Goal: Transaction & Acquisition: Purchase product/service

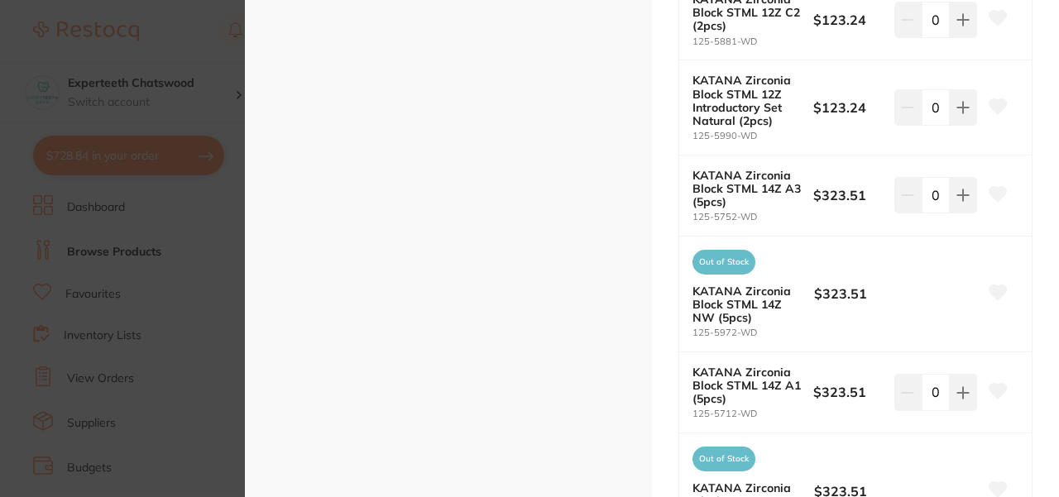
scroll to position [846, 0]
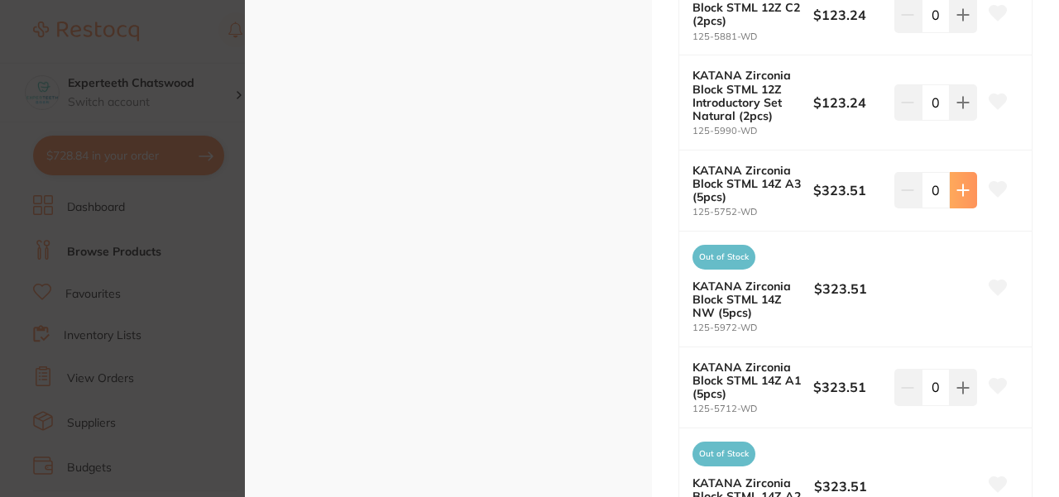
type input "1"
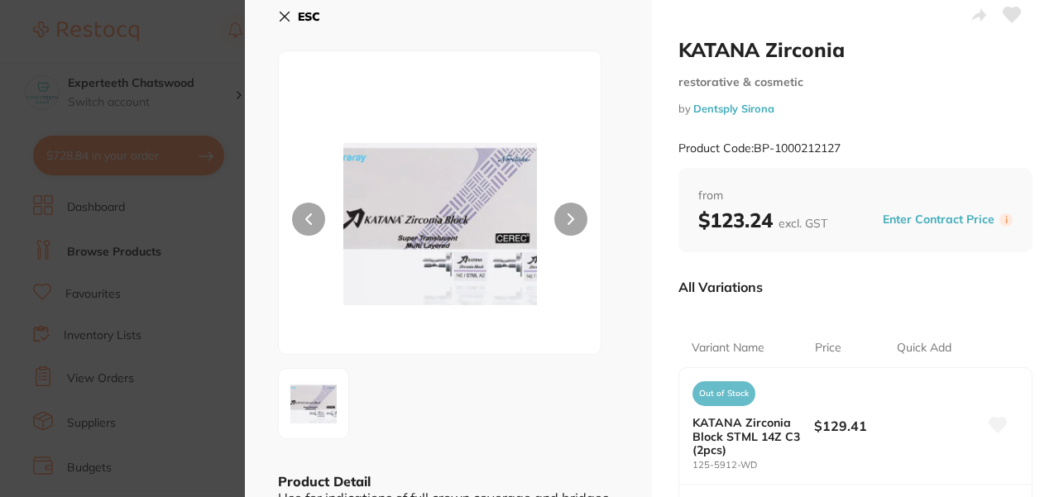
scroll to position [0, 0]
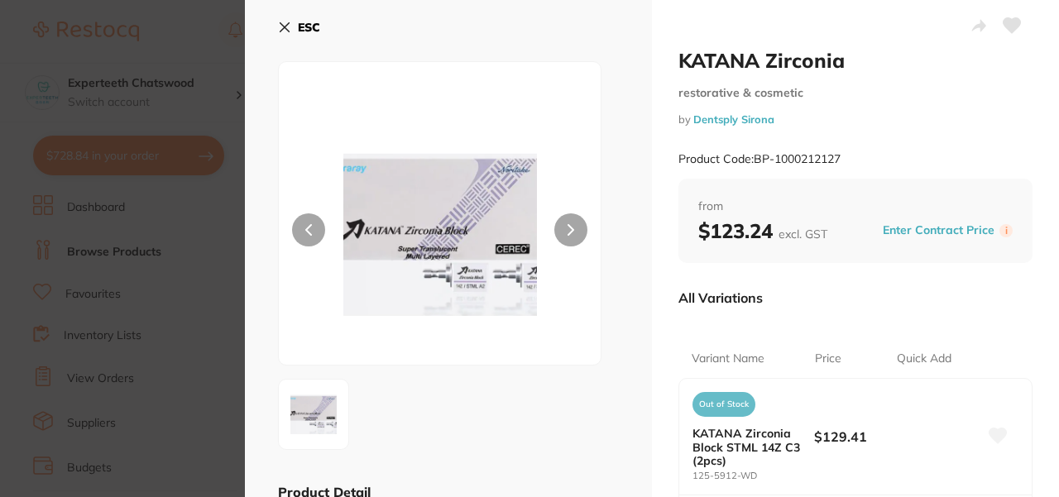
click at [284, 26] on icon at bounding box center [285, 27] width 9 height 9
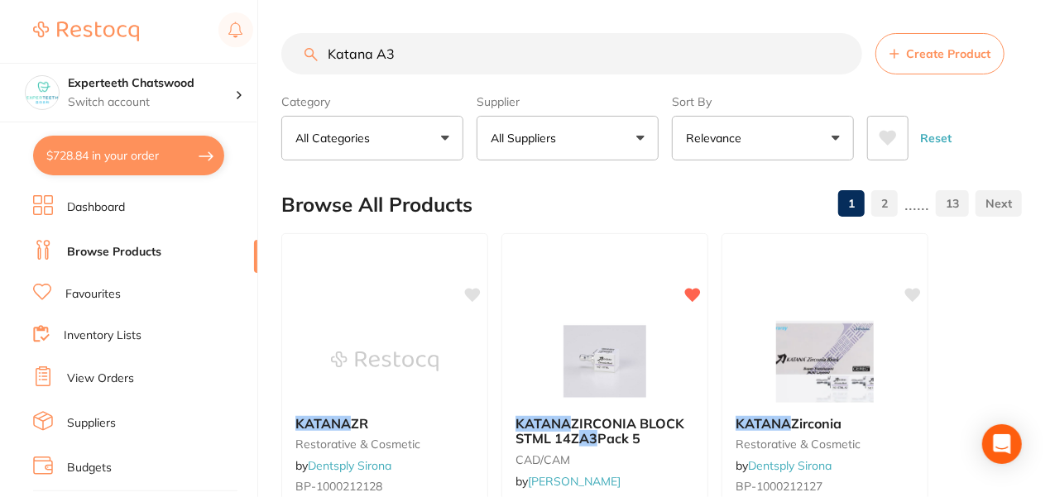
click at [89, 158] on button "$728.84 in your order" at bounding box center [128, 156] width 191 height 40
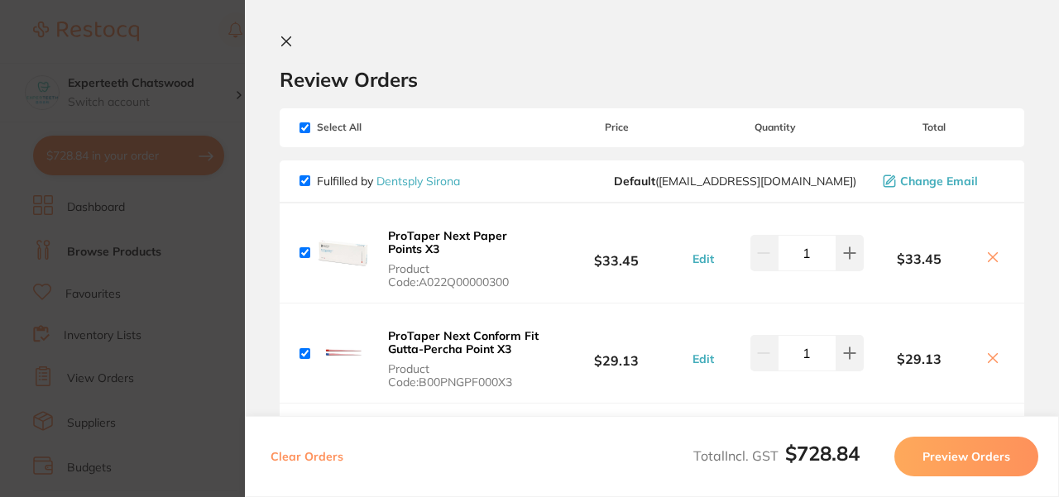
click at [289, 45] on icon at bounding box center [286, 41] width 13 height 13
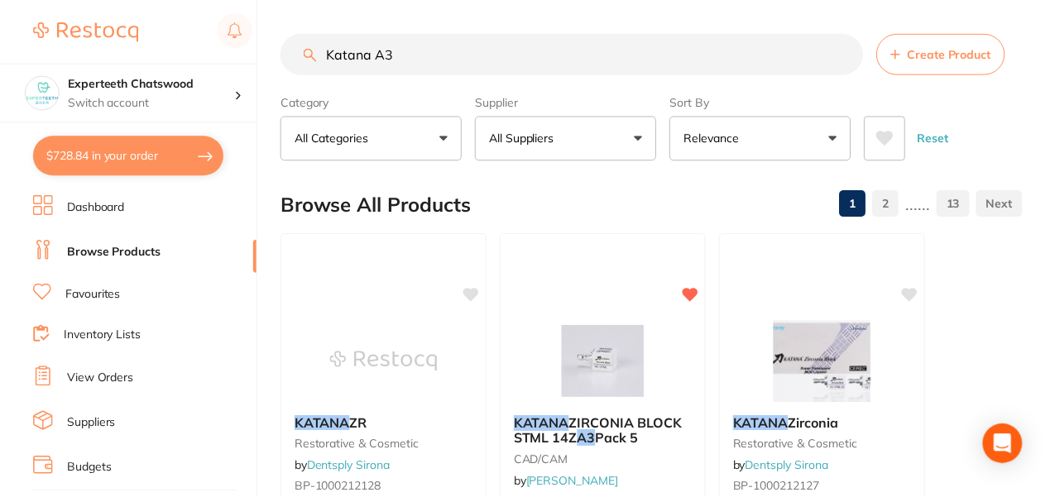
scroll to position [5, 0]
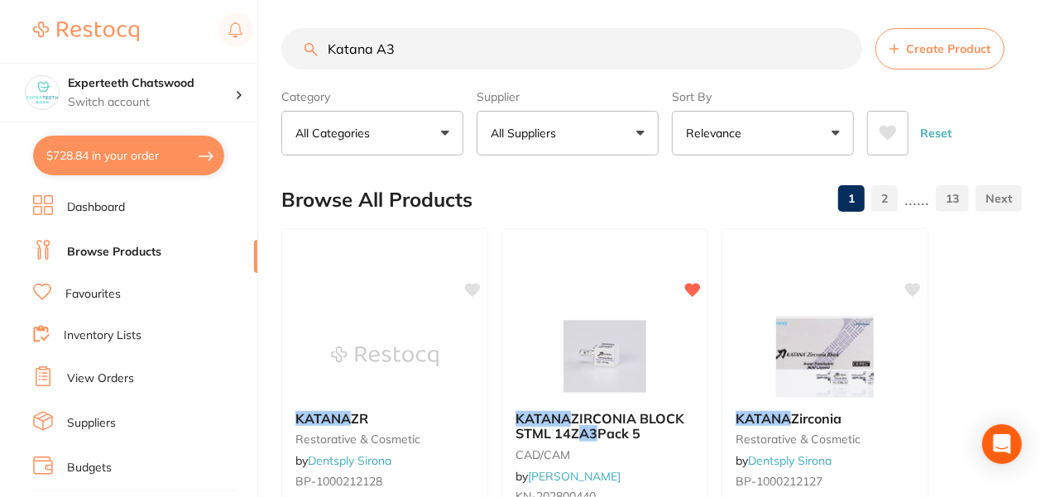
click at [429, 43] on input "Katana A3" at bounding box center [571, 48] width 581 height 41
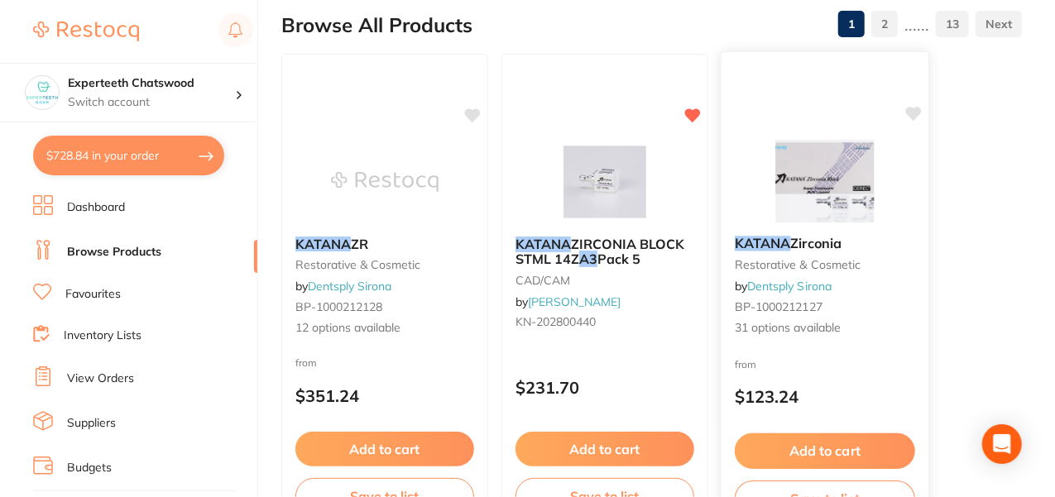
scroll to position [189, 0]
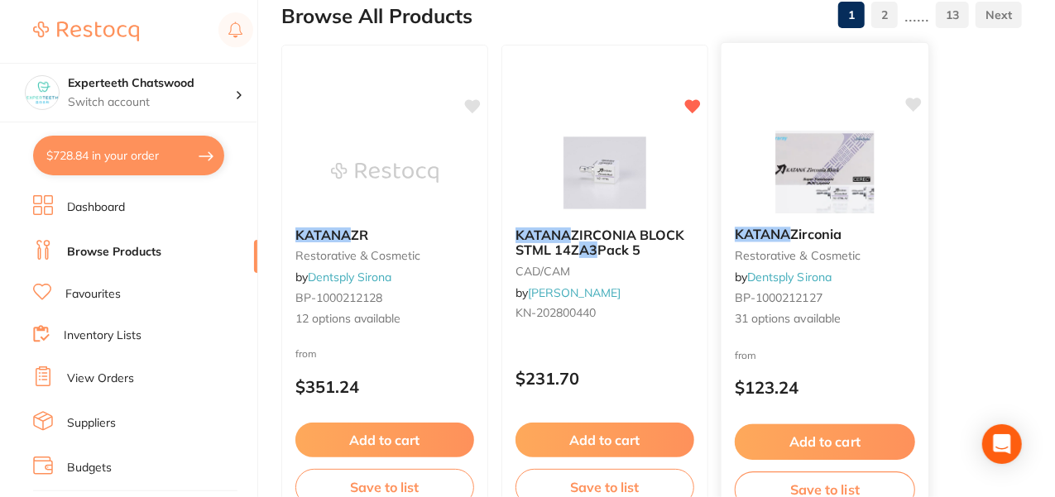
click at [846, 278] on div "KATANA Zirconia restorative & cosmetic by Dentsply Sirona BP-1000212127 31 opti…" at bounding box center [825, 277] width 207 height 127
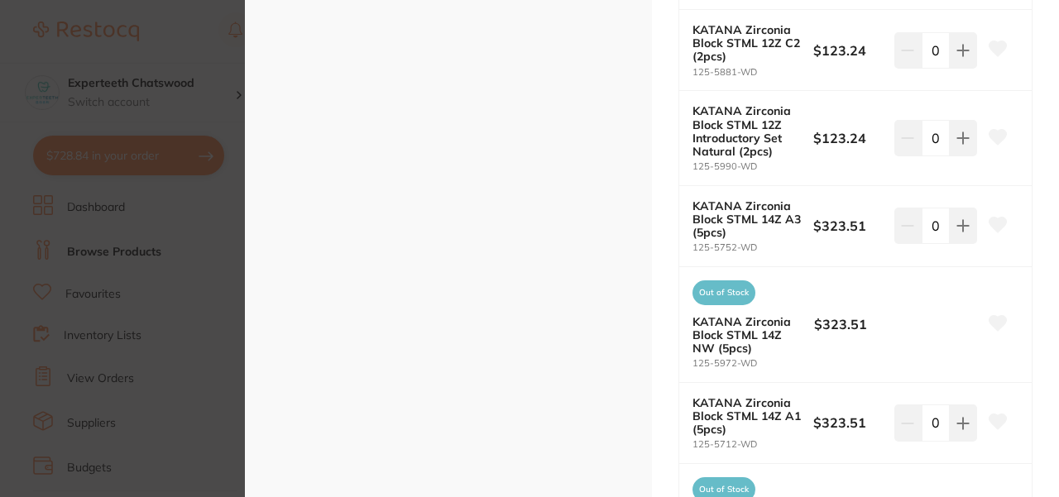
scroll to position [810, 0]
type input "1"
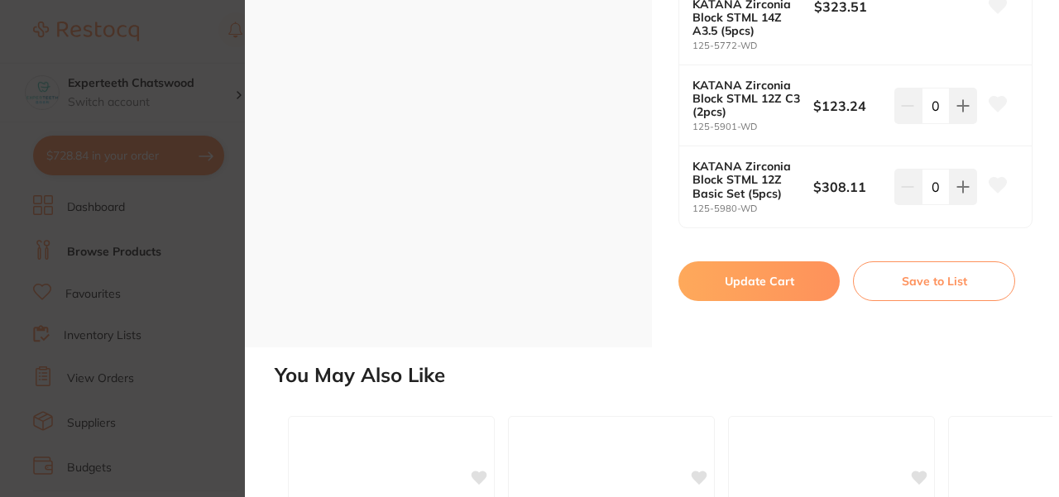
scroll to position [2906, 0]
click at [740, 279] on button "Update Cart" at bounding box center [759, 281] width 161 height 40
checkbox input "false"
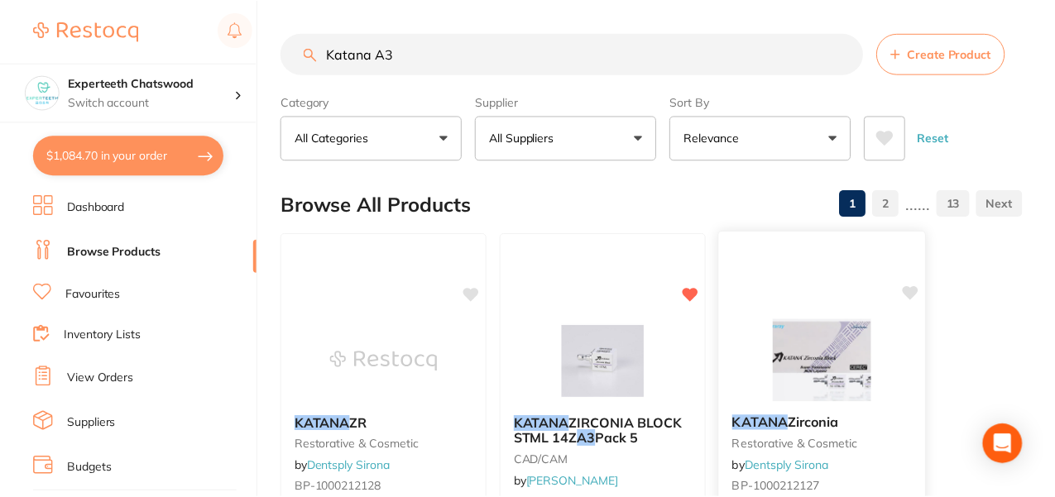
scroll to position [189, 0]
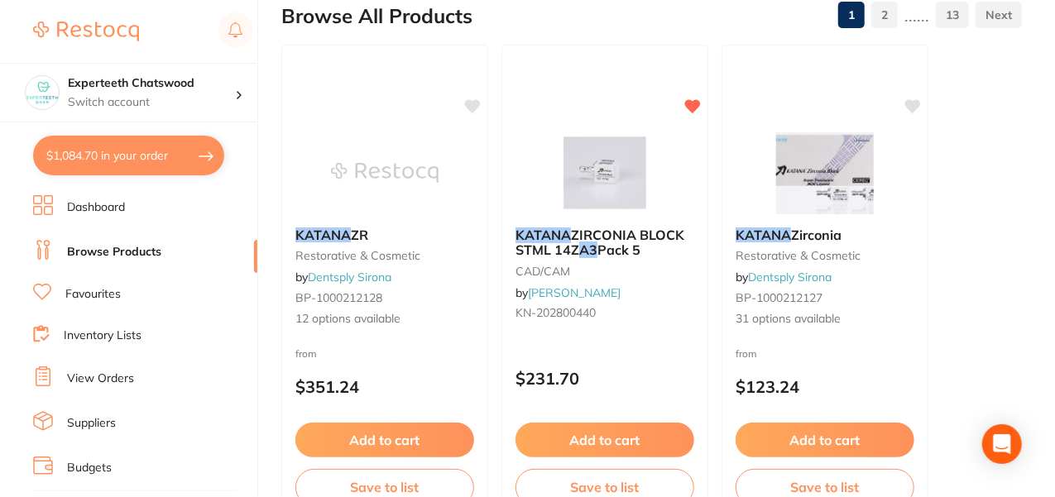
drag, startPoint x: 93, startPoint y: 159, endPoint x: 166, endPoint y: 159, distance: 72.8
click at [98, 159] on button "$1,084.70 in your order" at bounding box center [128, 156] width 191 height 40
checkbox input "true"
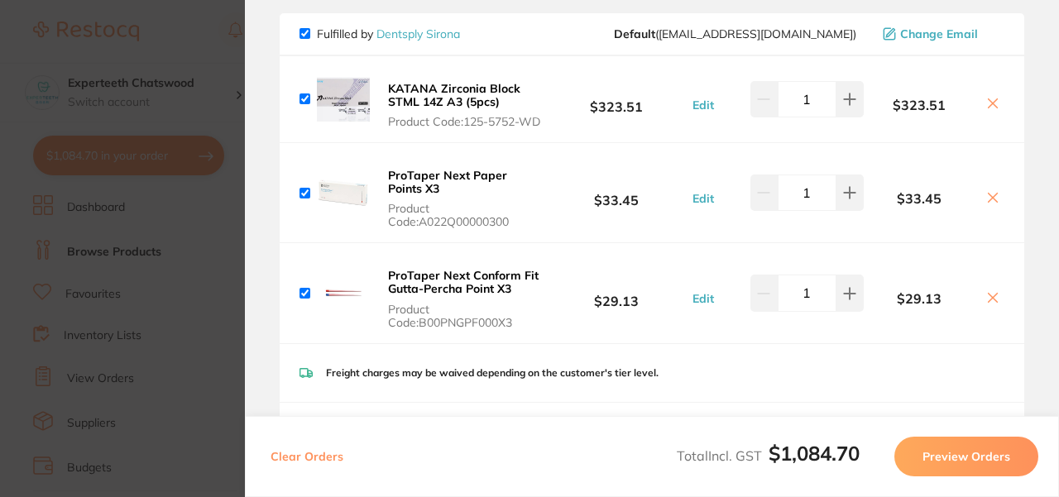
scroll to position [110, 0]
